Goal: Task Accomplishment & Management: Manage account settings

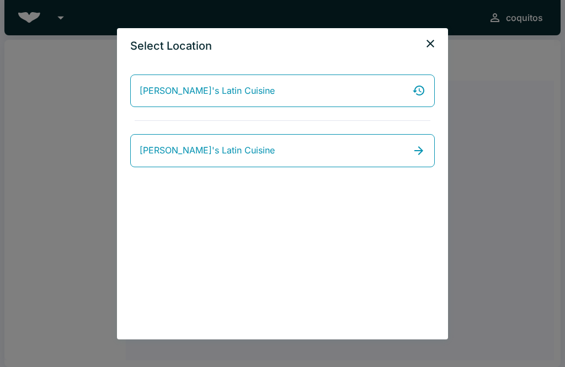
click at [433, 45] on icon "close" at bounding box center [429, 43] width 13 height 13
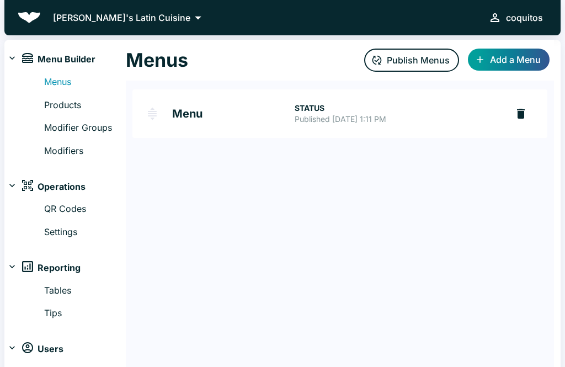
scroll to position [24, 0]
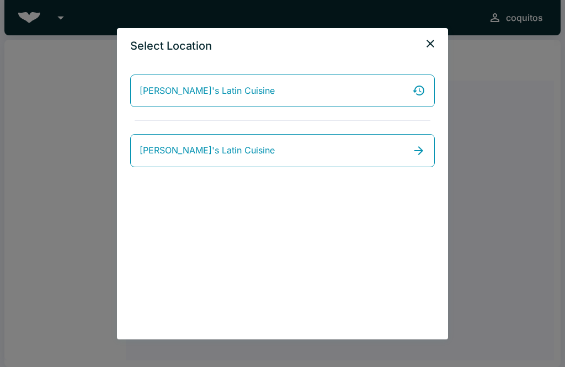
click at [378, 155] on link "[PERSON_NAME]'s Latin Cuisine" at bounding box center [282, 150] width 304 height 33
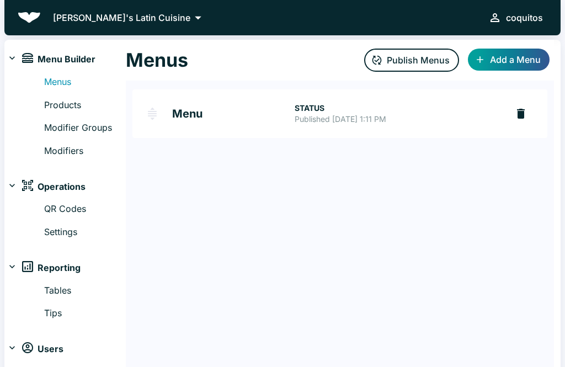
click at [362, 115] on p "Published [DATE] 1:11 PM" at bounding box center [396, 119] width 204 height 11
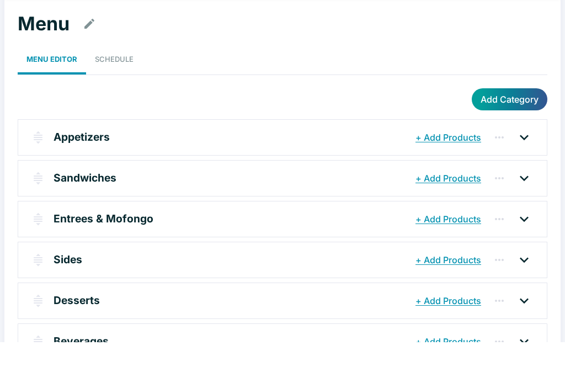
scroll to position [17, 0]
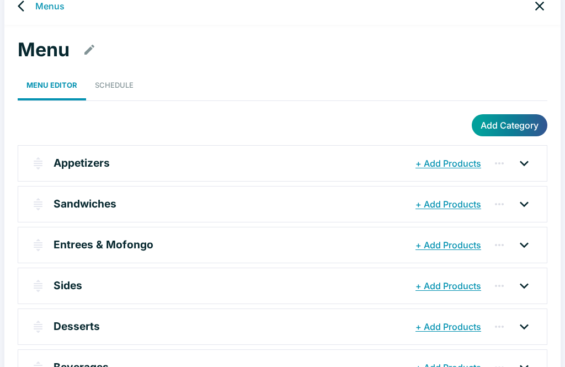
click at [508, 327] on button "button" at bounding box center [499, 326] width 22 height 22
click at [297, 314] on div at bounding box center [282, 183] width 565 height 367
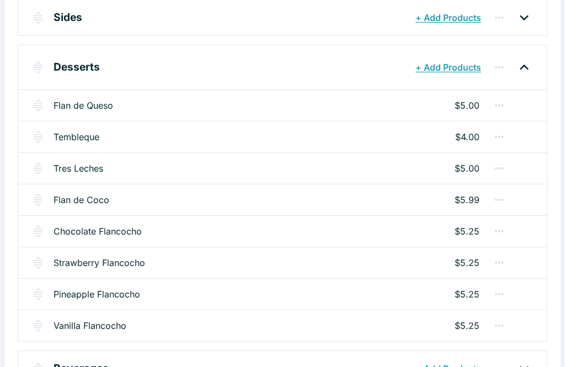
scroll to position [285, 0]
click at [502, 327] on icon "button" at bounding box center [498, 325] width 13 height 13
click at [292, 329] on div at bounding box center [282, 183] width 565 height 367
click at [293, 328] on div "Vanilla Flancocho $5.25" at bounding box center [282, 324] width 528 height 31
click at [297, 331] on div "Vanilla Flancocho $5.25" at bounding box center [282, 324] width 528 height 31
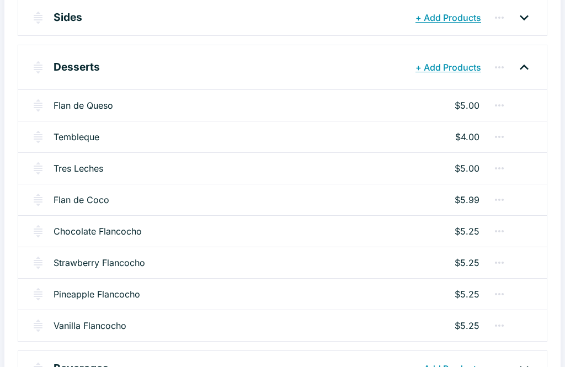
click at [396, 111] on div "Flan de Queso $5.00" at bounding box center [282, 104] width 528 height 31
click at [395, 111] on div "Flan de Queso $5.00" at bounding box center [282, 104] width 528 height 31
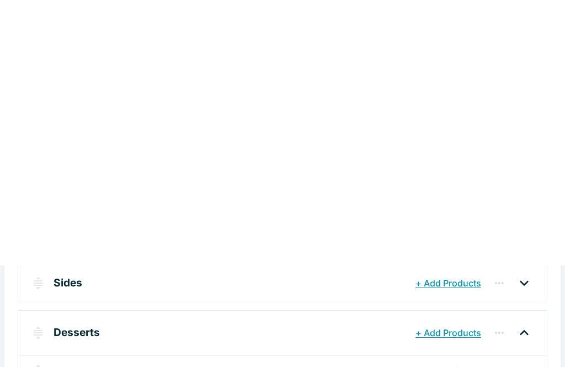
scroll to position [0, 0]
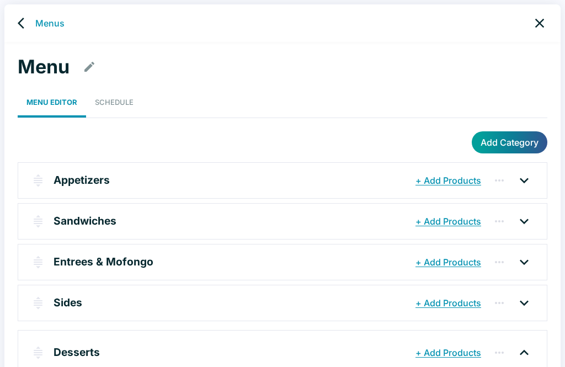
click at [23, 21] on icon "back" at bounding box center [24, 23] width 13 height 13
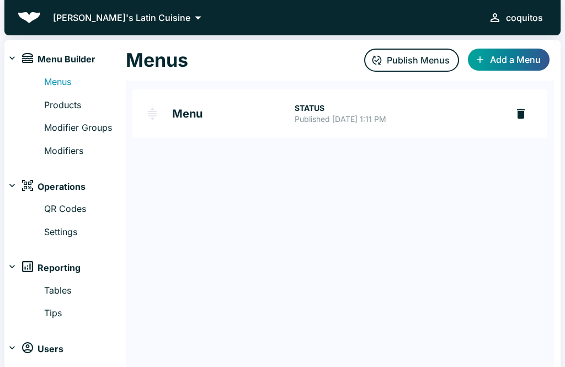
click at [68, 104] on link "Products" at bounding box center [85, 105] width 82 height 14
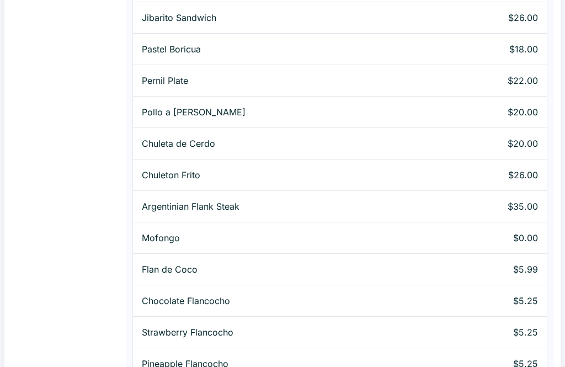
scroll to position [1052, 0]
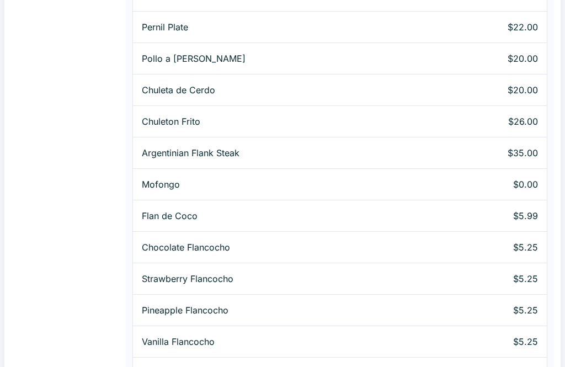
click at [233, 341] on p "Vanilla Flancocho" at bounding box center [282, 341] width 280 height 13
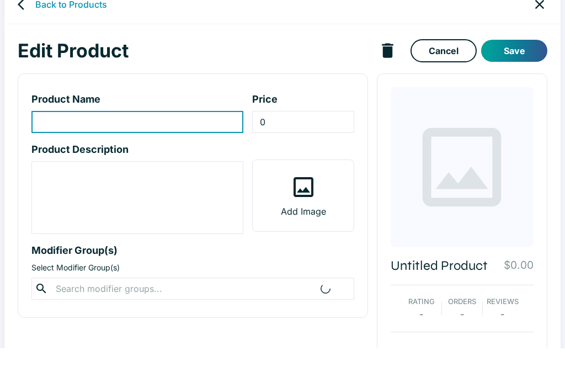
type input "Vanilla Flancocho"
type input "5.25"
type textarea "Cream cheese custard and flavored cake topped w/ caramel sauce and fresh fruit."
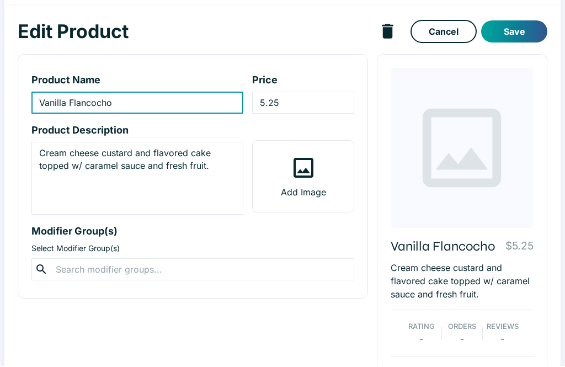
scroll to position [28, 0]
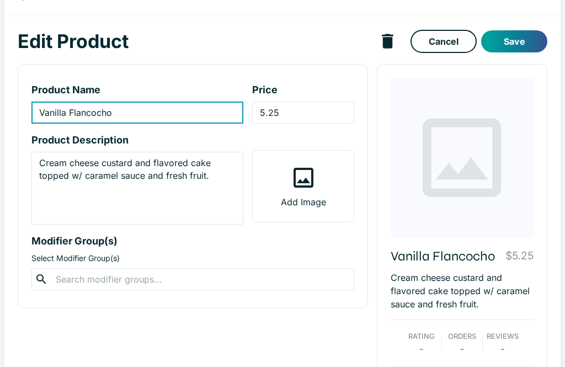
click at [210, 279] on input "text" at bounding box center [192, 278] width 280 height 15
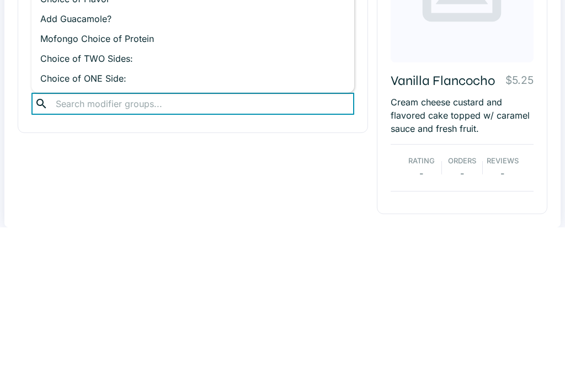
scroll to position [63, 0]
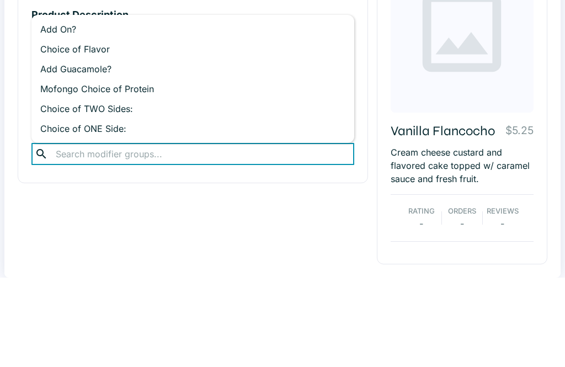
click at [408, 43] on div at bounding box center [461, 122] width 143 height 160
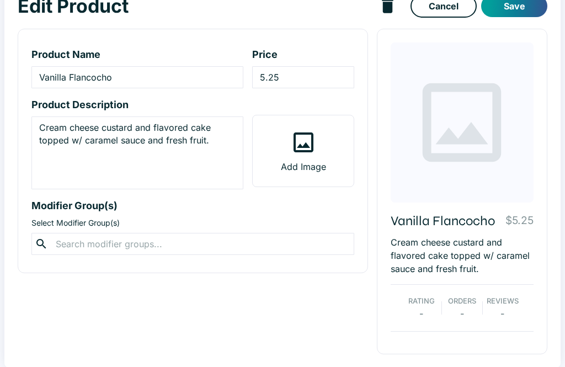
scroll to position [0, 0]
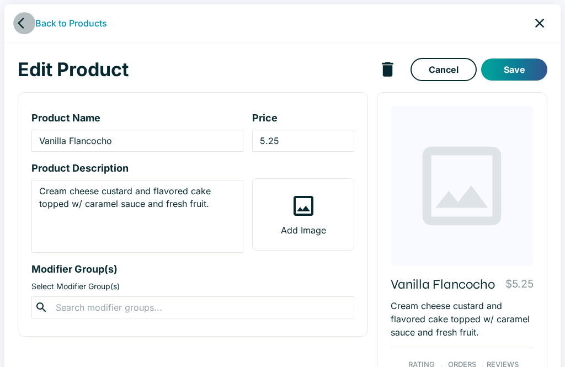
click at [24, 20] on icon "back" at bounding box center [24, 23] width 13 height 13
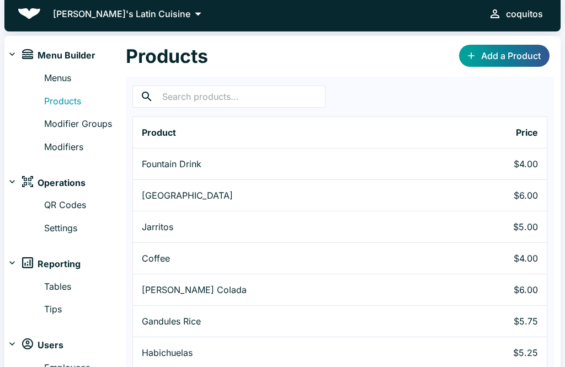
scroll to position [6, 0]
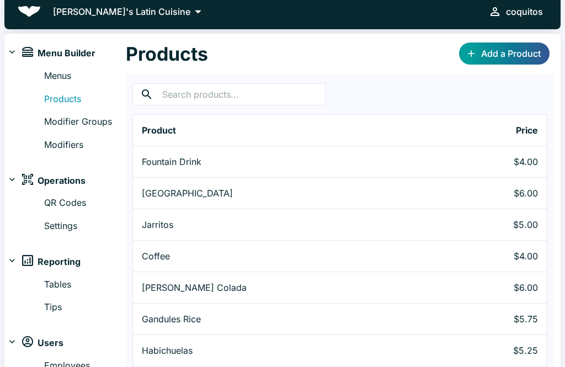
click at [58, 305] on link "Tips" at bounding box center [85, 307] width 82 height 14
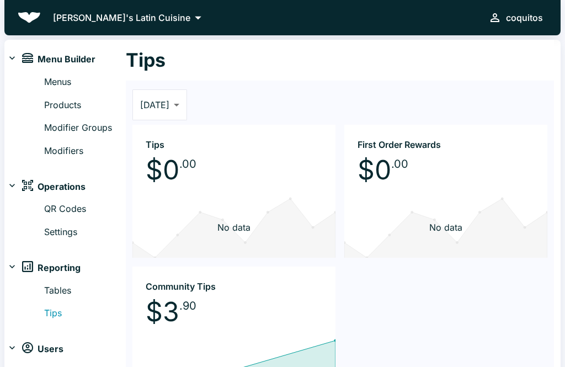
click at [18, 18] on img at bounding box center [29, 17] width 23 height 11
